Goal: Find specific page/section

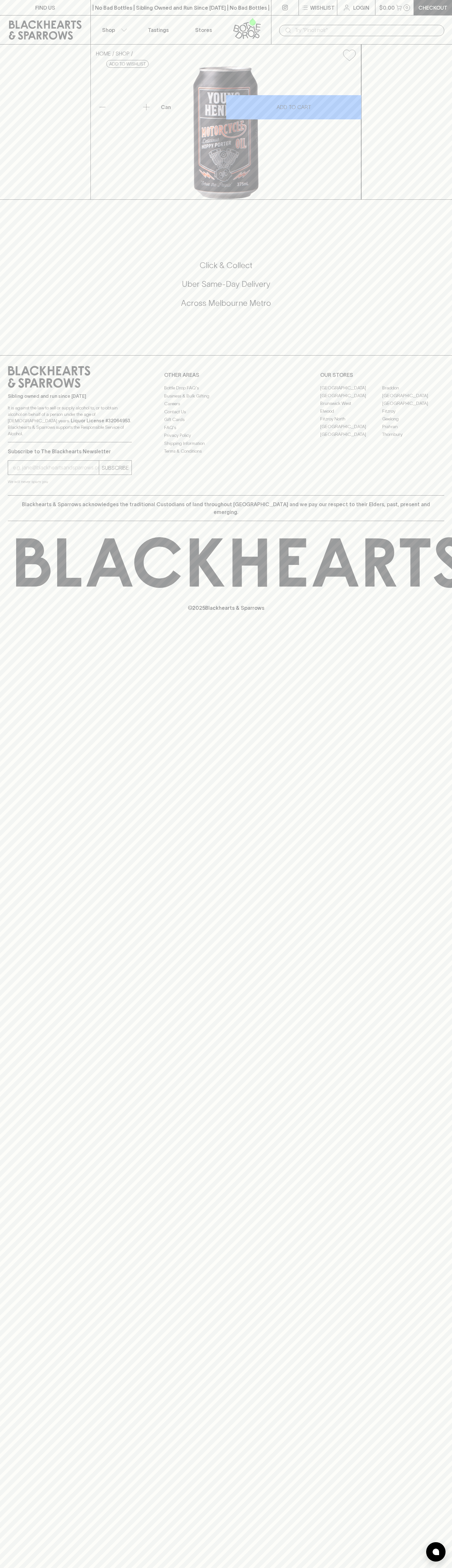
click at [26, 15] on link at bounding box center [45, 30] width 90 height 29
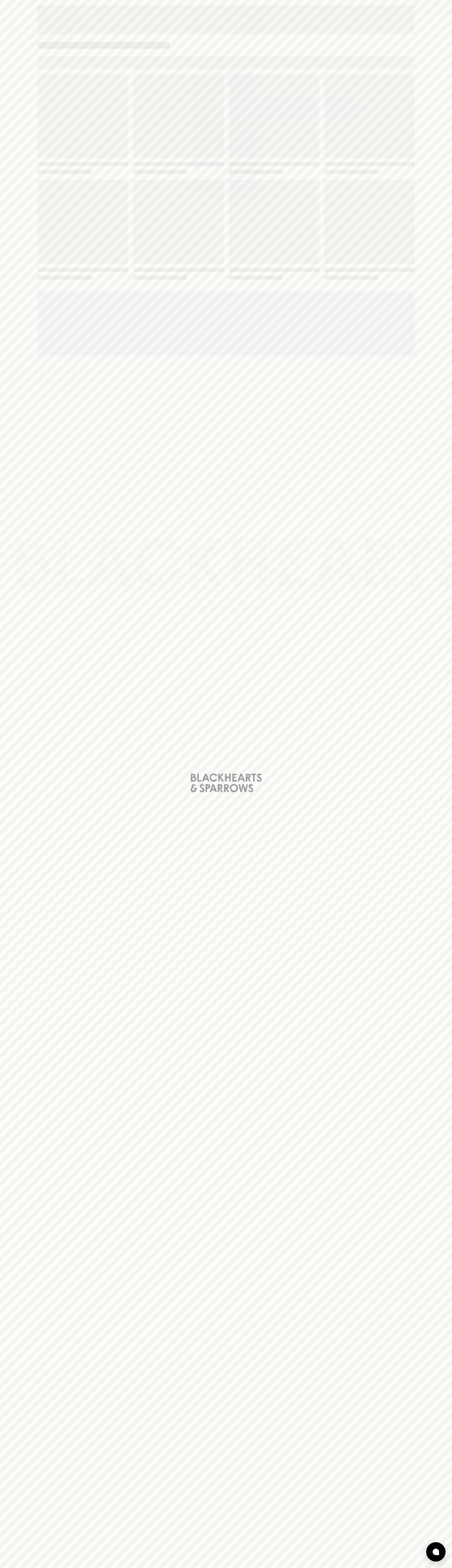
click at [203, 1567] on html "FIND US | No Bad Bottles | Sibling Owned and Run Since 2006 | No Bad Bottles | …" at bounding box center [226, 784] width 452 height 1568
click at [25, 532] on div "Loading" at bounding box center [226, 784] width 452 height 1568
